Goal: Task Accomplishment & Management: Complete application form

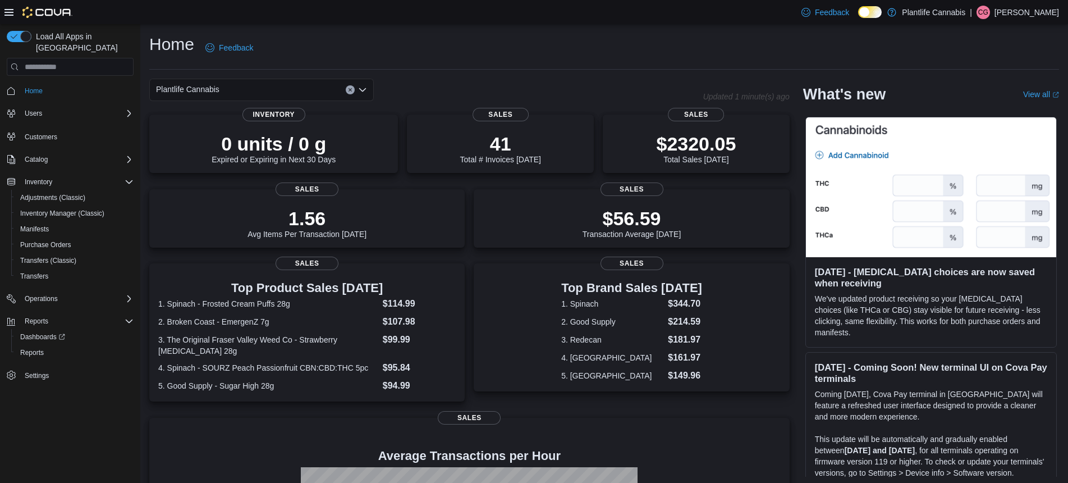
scroll to position [174, 0]
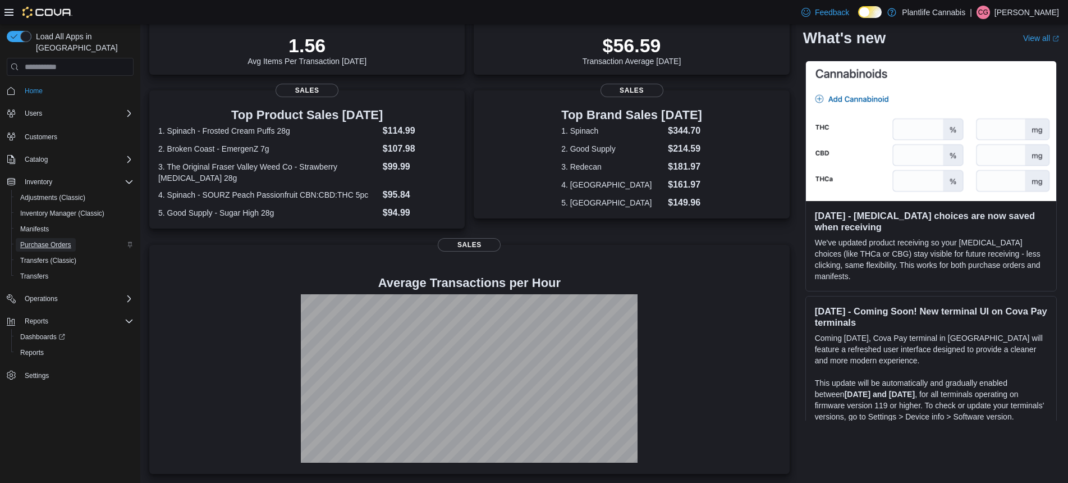
click at [49, 240] on span "Purchase Orders" at bounding box center [45, 244] width 51 height 9
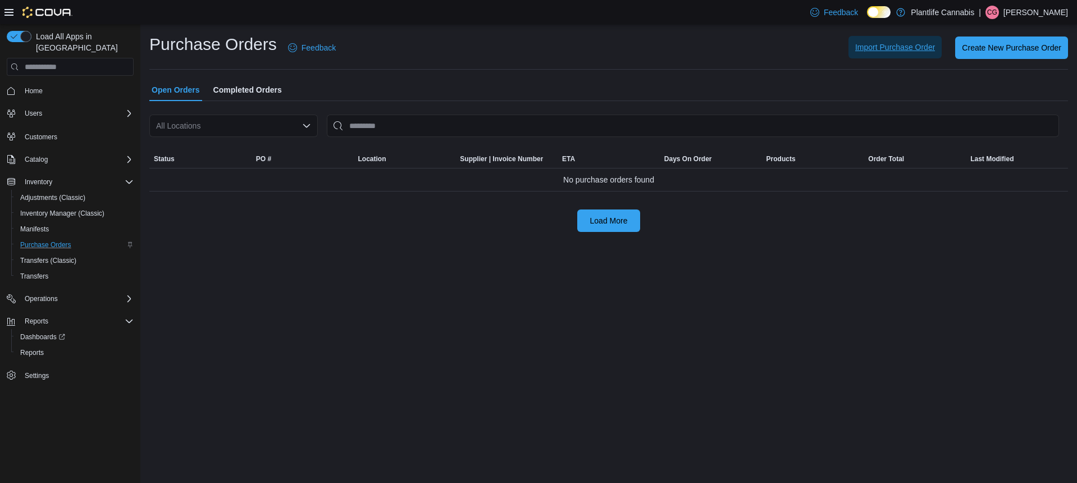
click at [885, 52] on span "Import Purchase Order" at bounding box center [895, 47] width 80 height 11
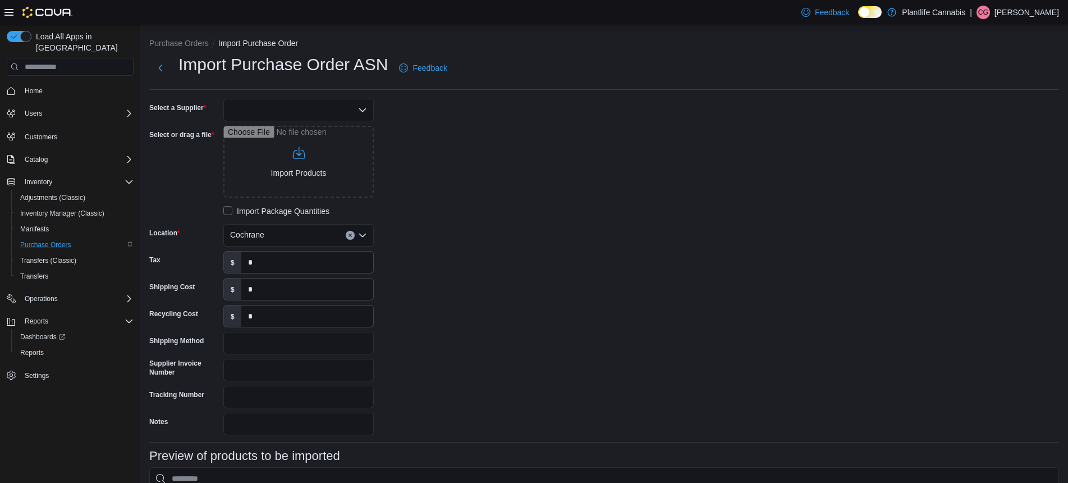
click at [364, 113] on icon "Open list of options" at bounding box center [362, 110] width 9 height 9
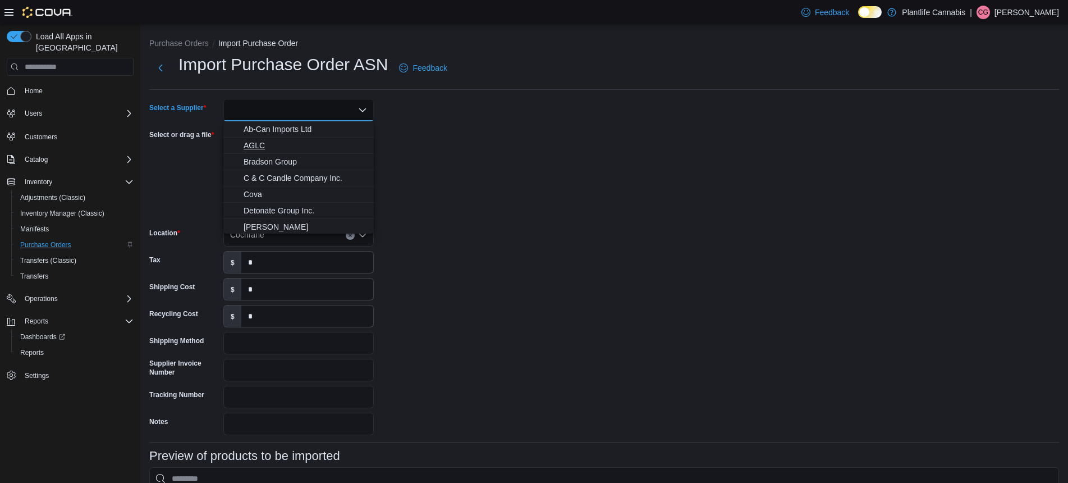
click at [273, 149] on span "AGLC" at bounding box center [306, 145] width 124 height 11
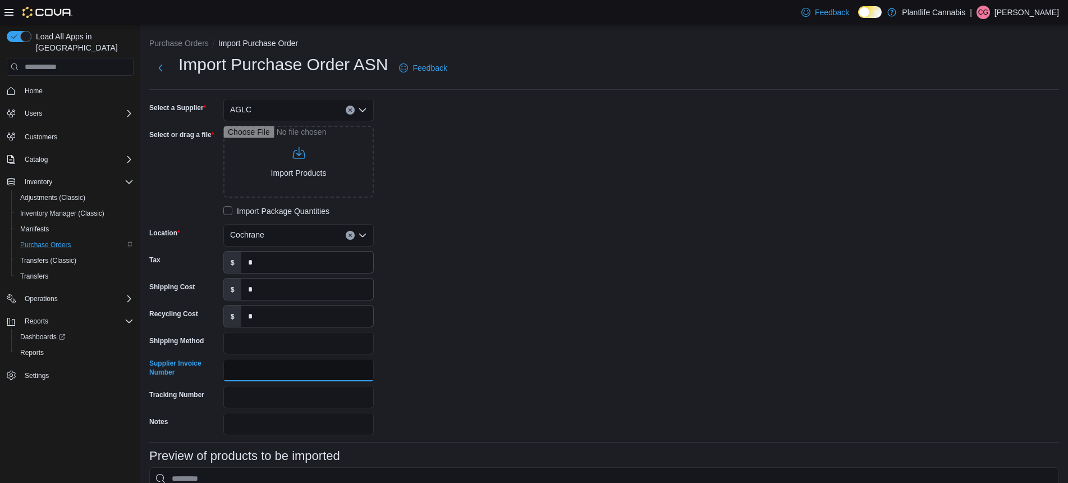
click at [263, 369] on input "Supplier Invoice Number" at bounding box center [298, 370] width 150 height 22
paste input "********"
type input "********"
click at [414, 326] on div "Select a Supplier AGLC Select or drag a file Import Products Import Package Qua…" at bounding box center [317, 267] width 337 height 336
click at [290, 173] on input "Select or drag a file" at bounding box center [298, 162] width 150 height 72
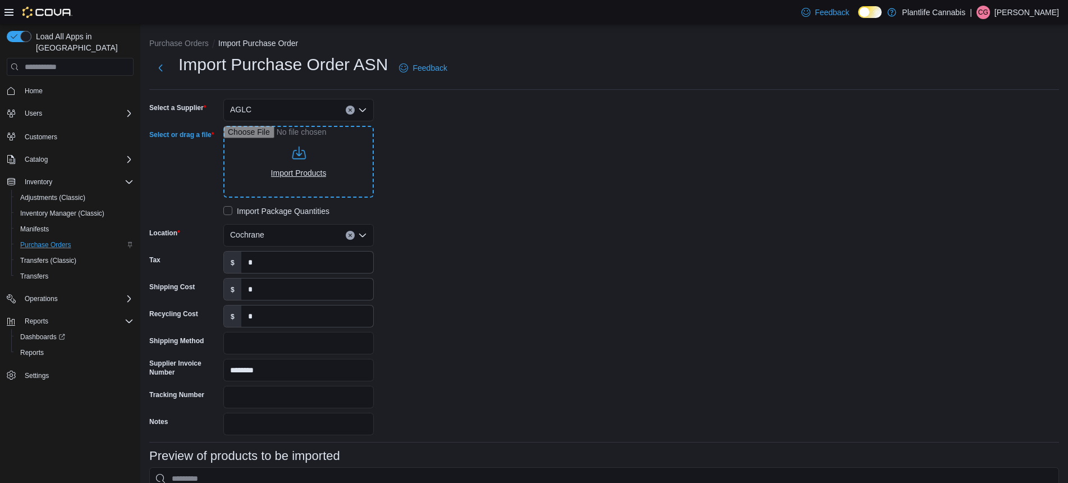
type input "**********"
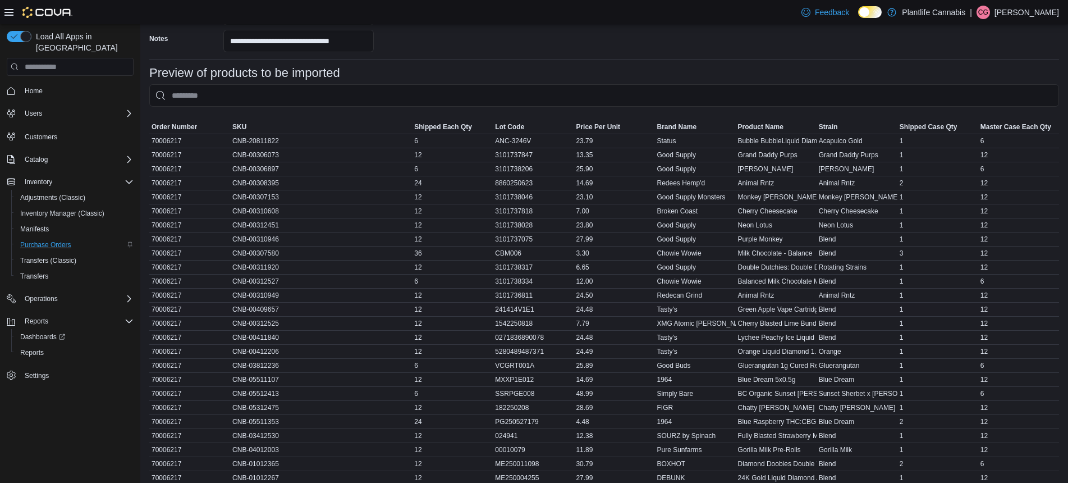
scroll to position [458, 0]
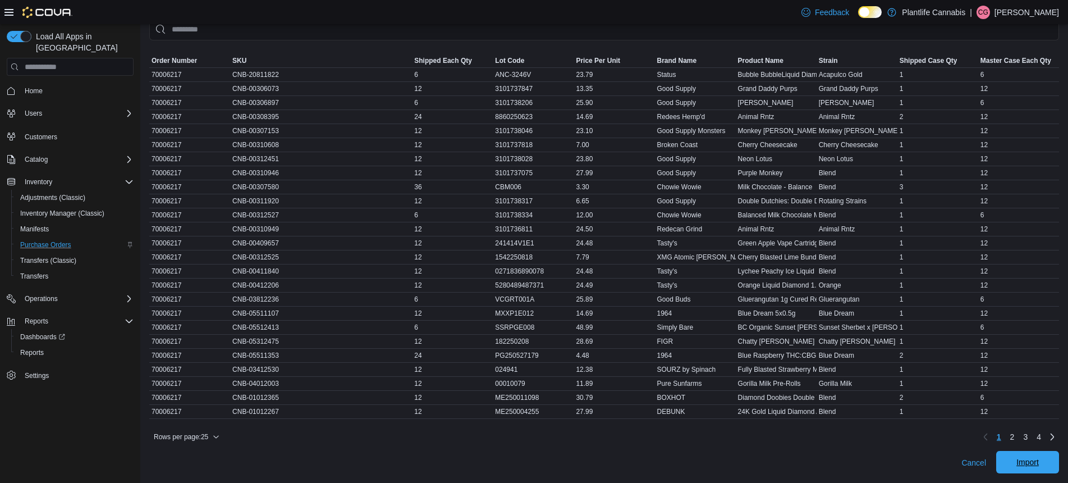
click at [1032, 467] on span "Import" at bounding box center [1028, 461] width 22 height 11
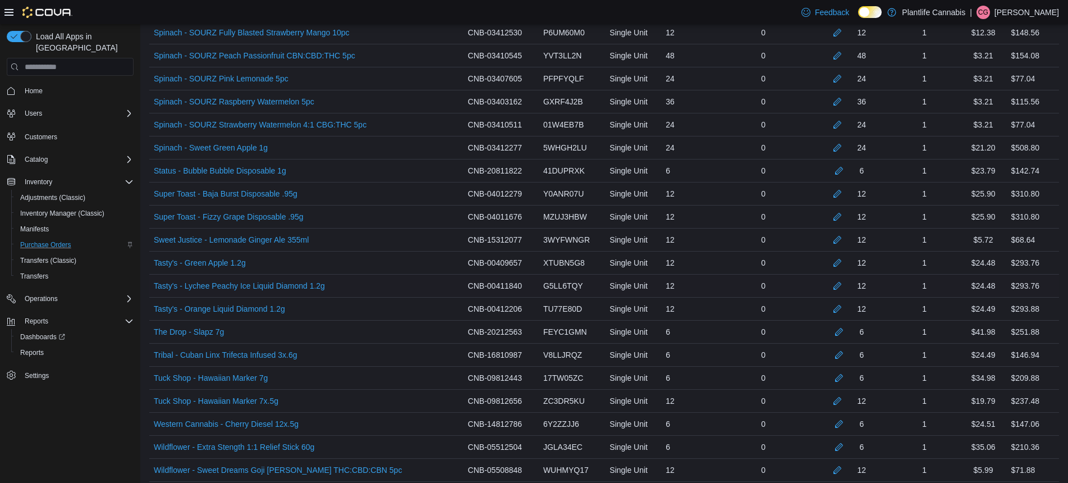
scroll to position [2331, 0]
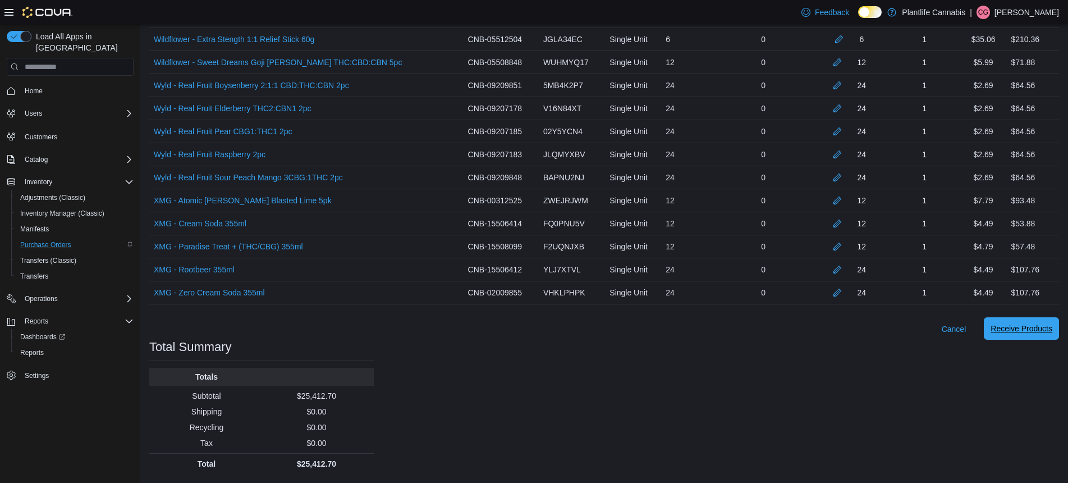
click at [1009, 327] on span "Receive Products" at bounding box center [1022, 328] width 62 height 11
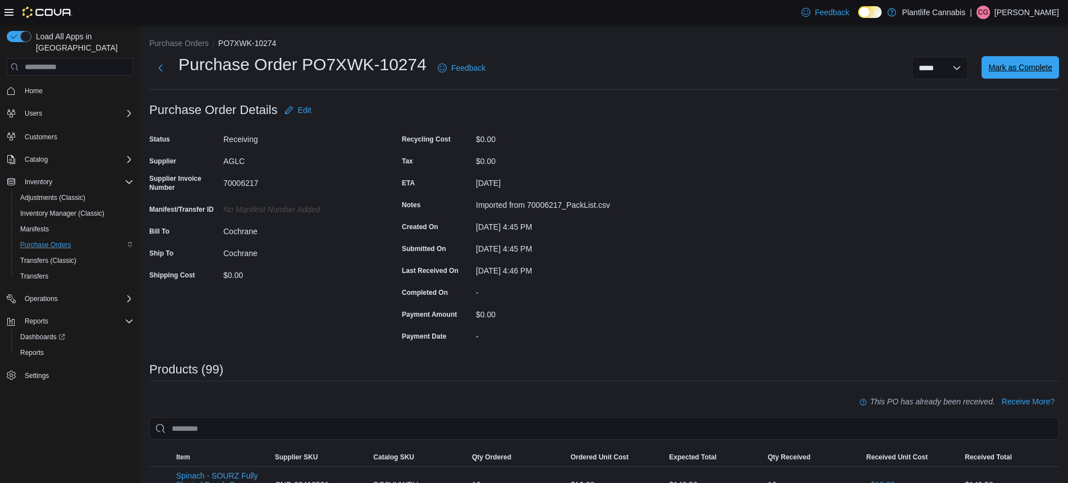
click at [1020, 64] on span "Mark as Complete" at bounding box center [1021, 67] width 64 height 11
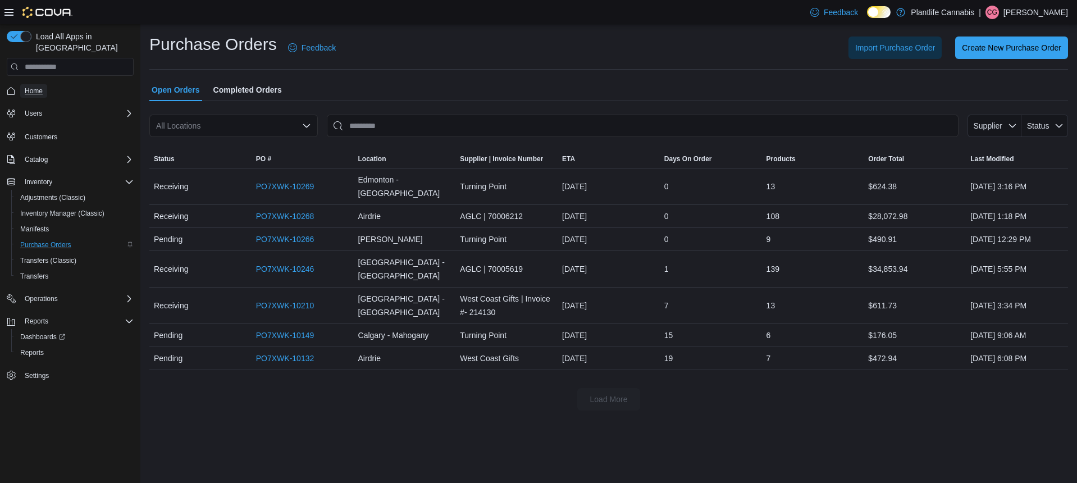
click at [34, 86] on span "Home" at bounding box center [34, 90] width 18 height 9
